Goal: Task Accomplishment & Management: Use online tool/utility

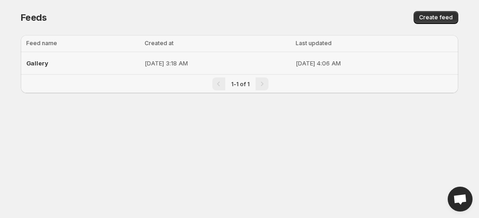
click at [142, 69] on td "[DATE] 3:18 AM" at bounding box center [217, 63] width 151 height 23
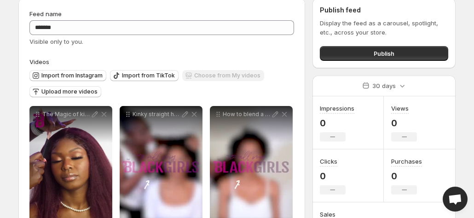
scroll to position [55, 0]
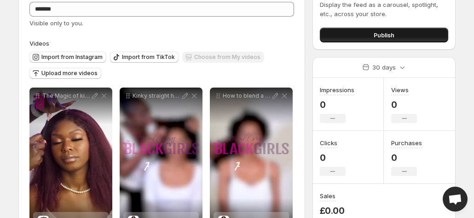
click at [384, 34] on span "Publish" at bounding box center [384, 34] width 21 height 9
click at [374, 32] on span "Publish" at bounding box center [384, 34] width 21 height 9
click at [389, 35] on span "Publish" at bounding box center [384, 34] width 21 height 9
click at [343, 35] on button "Publish" at bounding box center [384, 35] width 128 height 15
